Goal: Task Accomplishment & Management: Complete application form

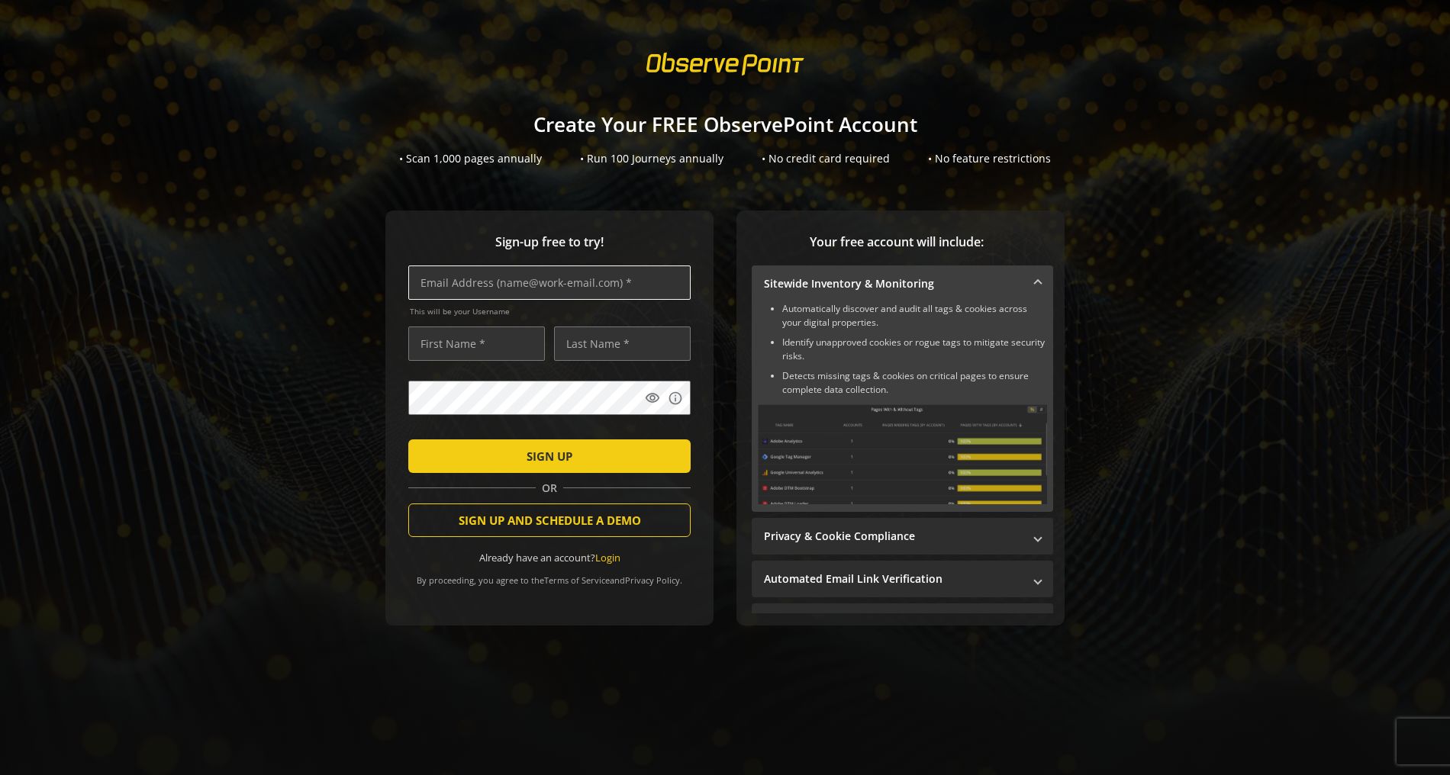
click at [578, 283] on input "text" at bounding box center [549, 283] width 282 height 34
type input "[EMAIL_ADDRESS][DOMAIN_NAME]"
click at [504, 350] on input "text" at bounding box center [476, 344] width 137 height 34
type input "Jack"
type input "Frost"
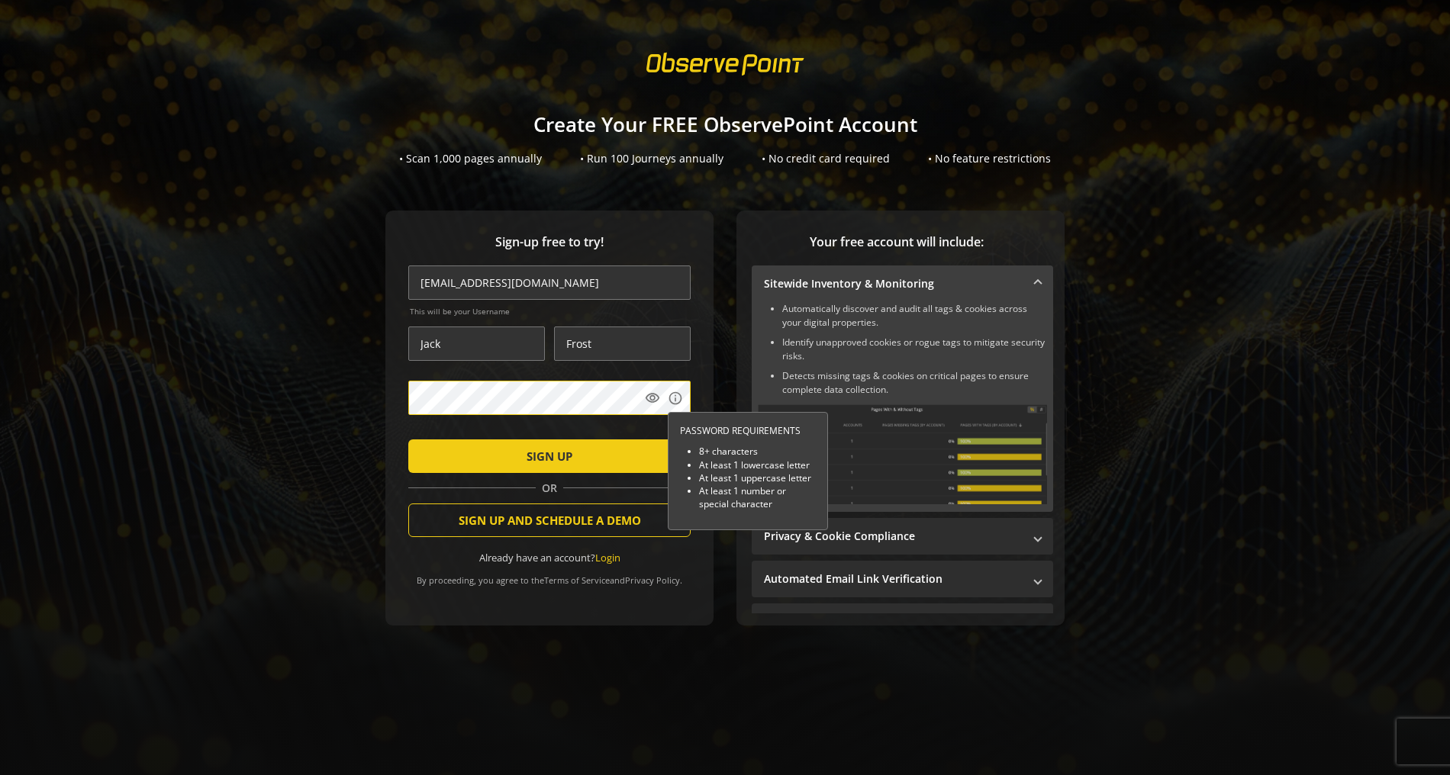
click at [1449, 394] on com-1password-button at bounding box center [1450, 387] width 0 height 775
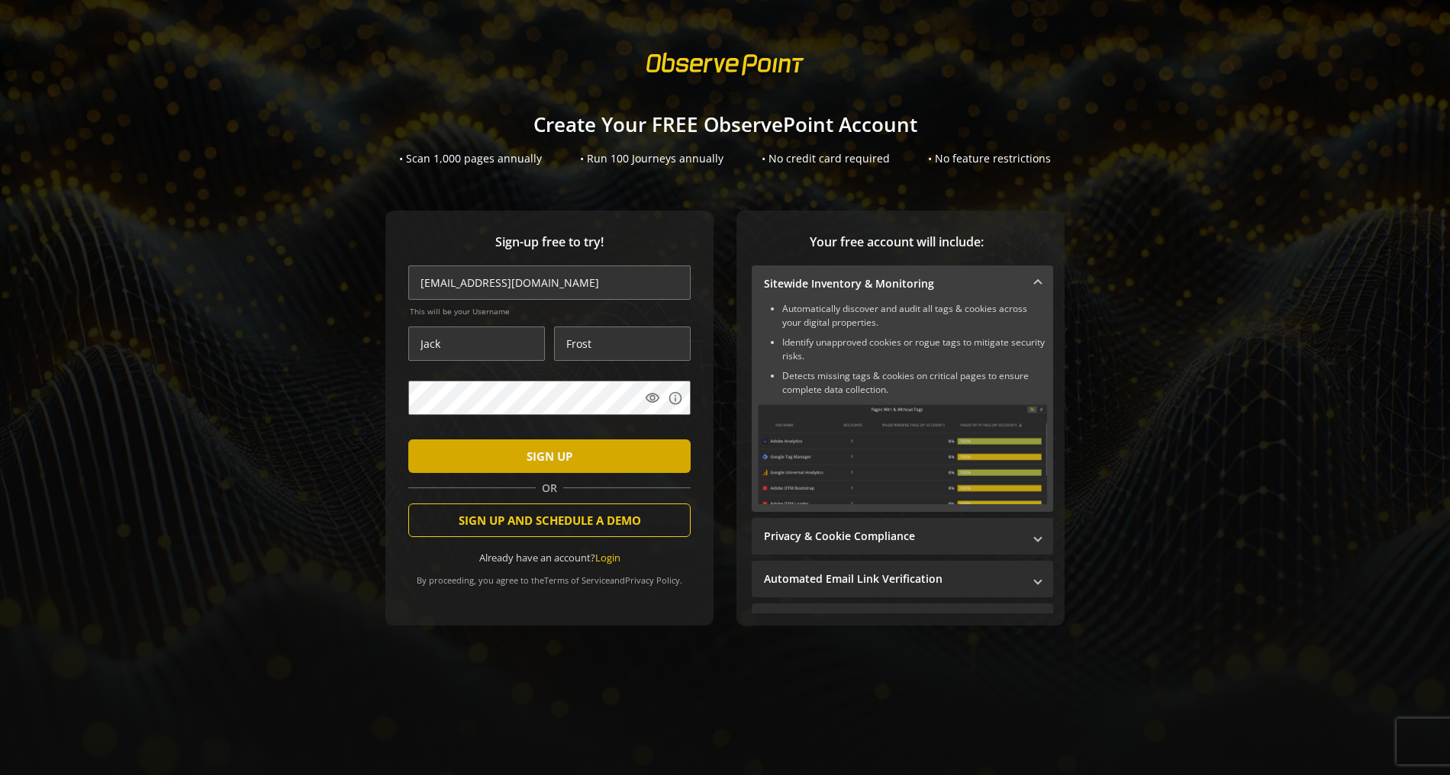
click at [563, 466] on span "SIGN UP" at bounding box center [550, 456] width 46 height 27
